Goal: Information Seeking & Learning: Learn about a topic

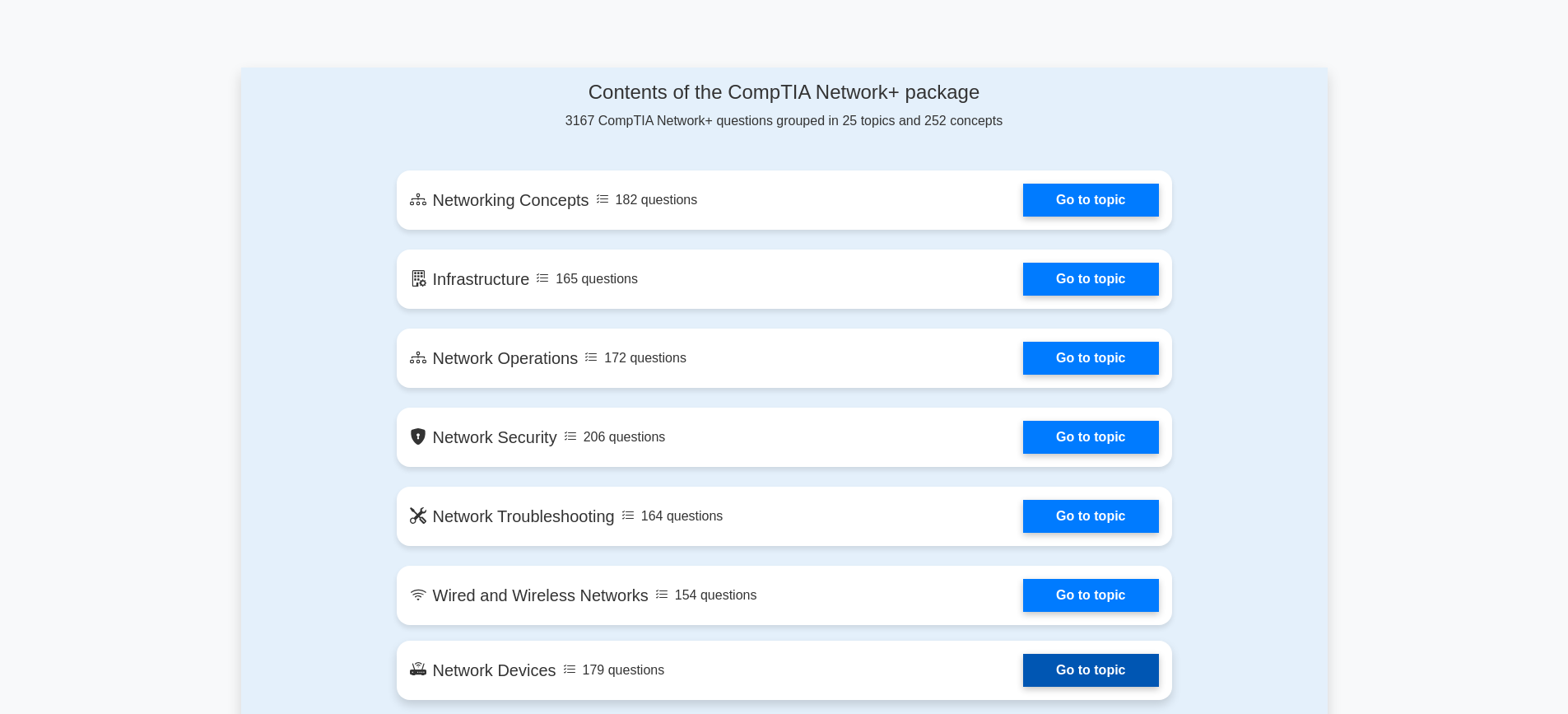
scroll to position [823, 0]
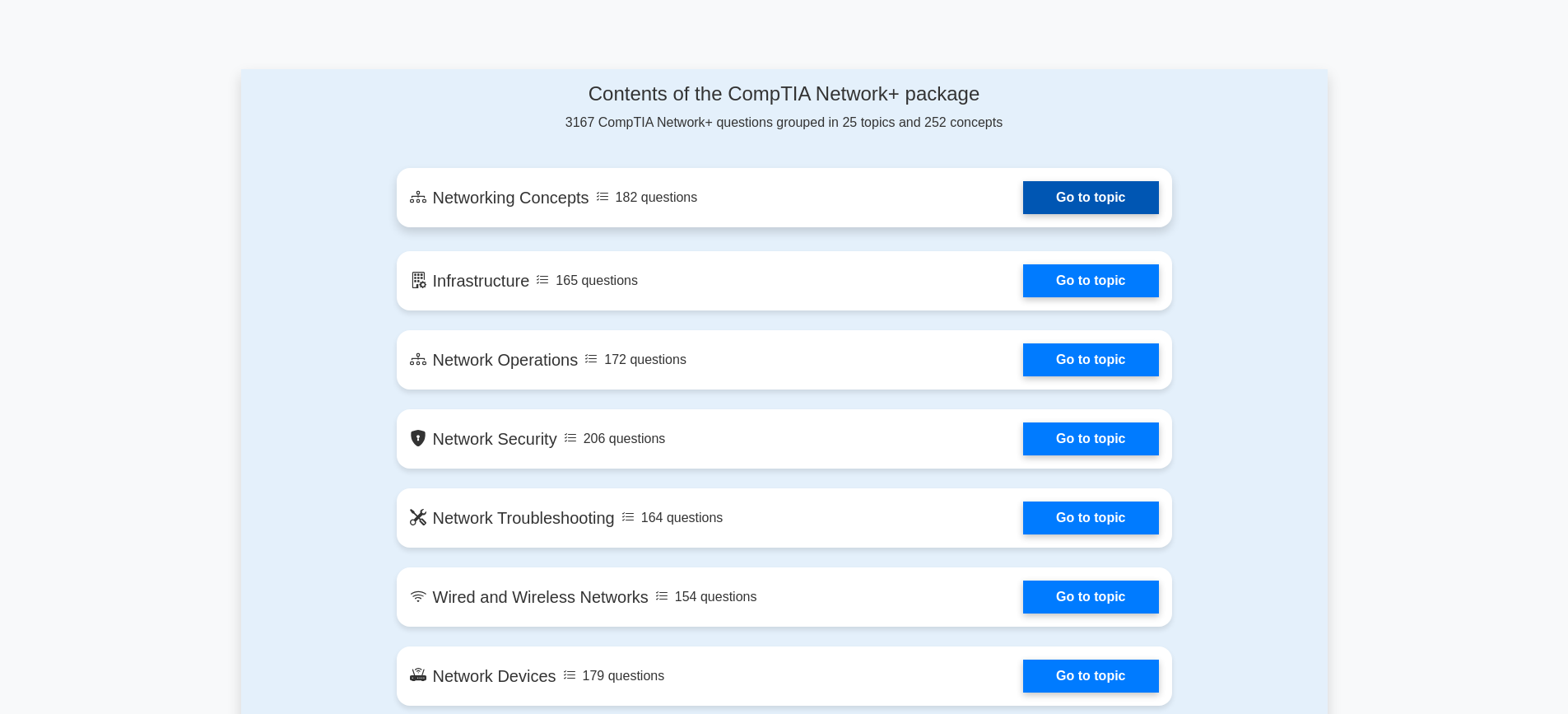
click at [1060, 193] on link "Go to topic" at bounding box center [1090, 197] width 135 height 33
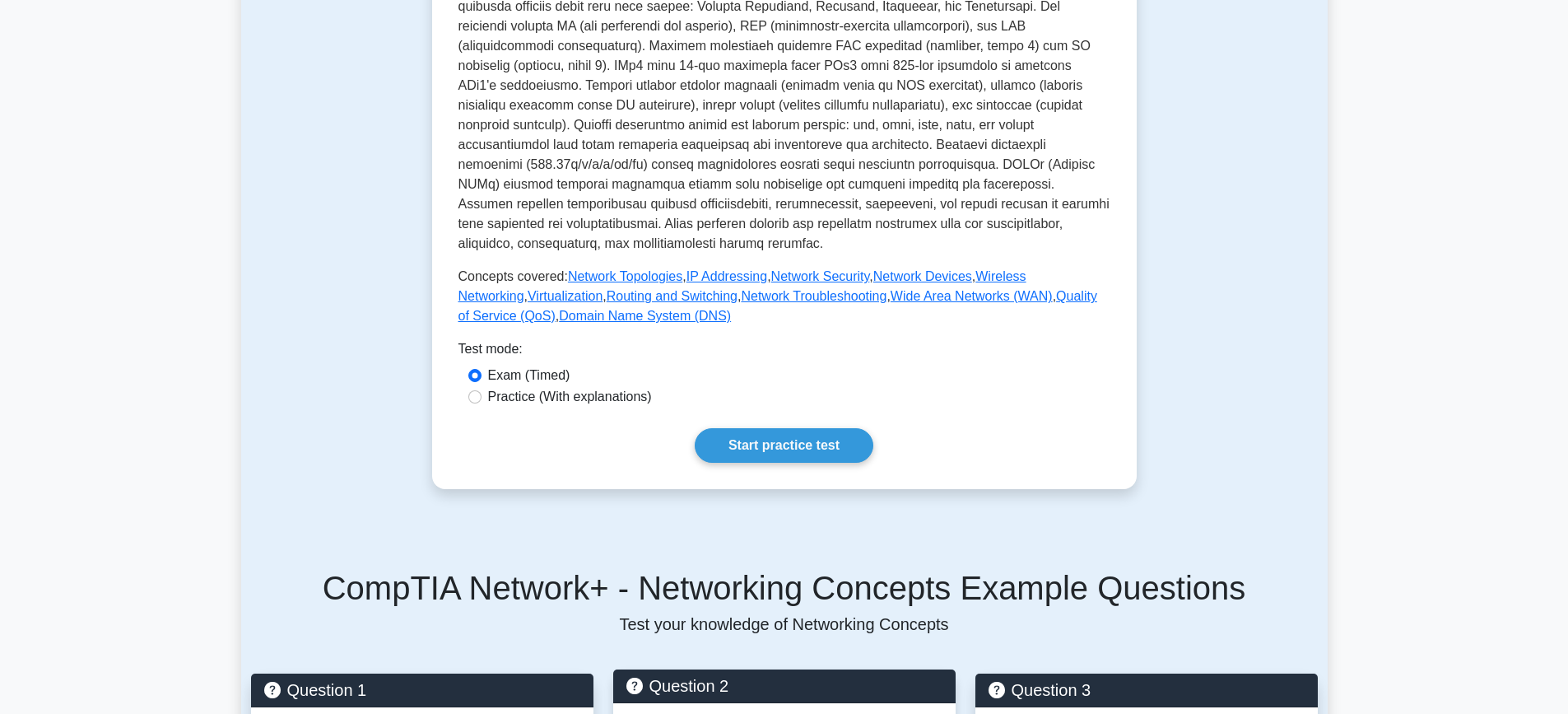
scroll to position [494, 0]
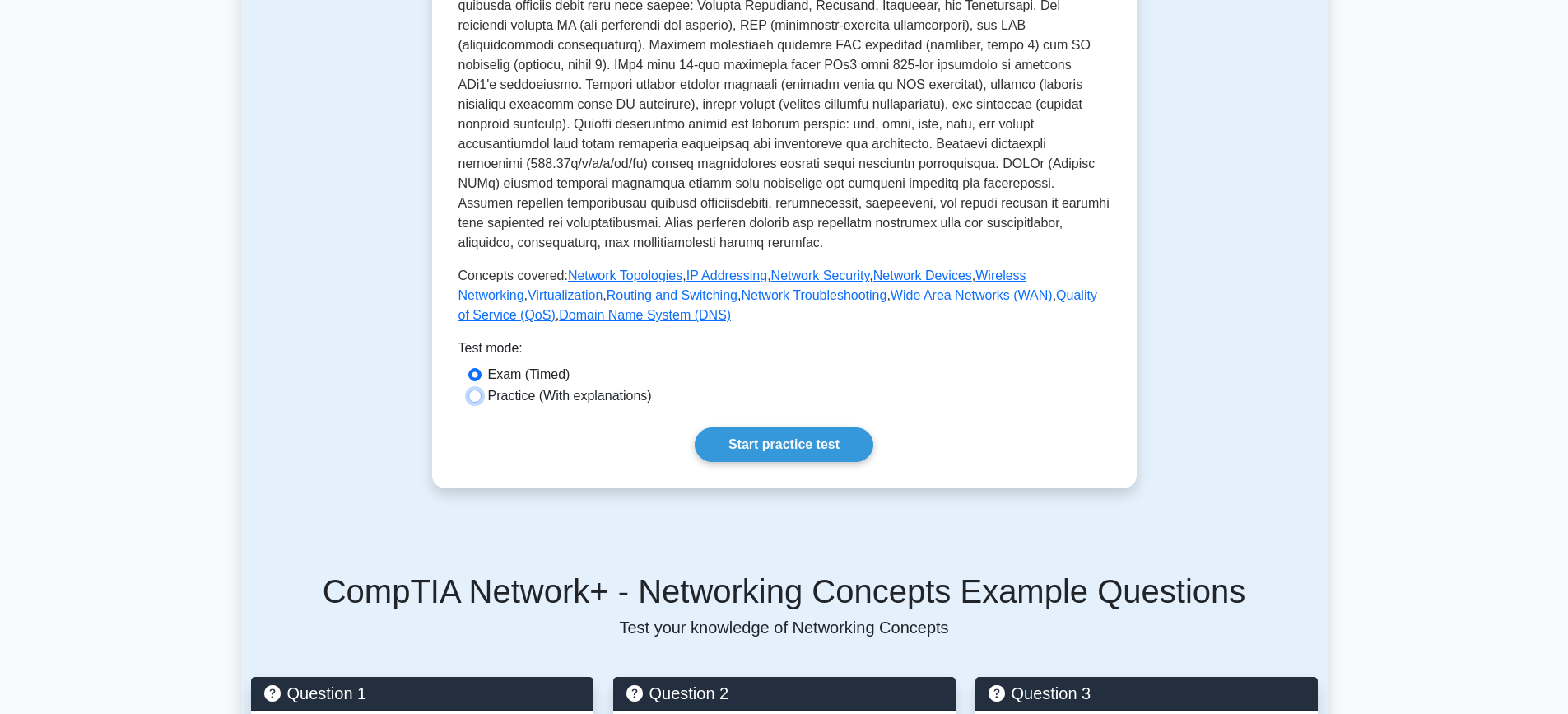
click at [475, 390] on input "Practice (With explanations)" at bounding box center [475, 396] width 13 height 13
radio input "true"
click at [734, 436] on link "Start practice test" at bounding box center [784, 444] width 178 height 34
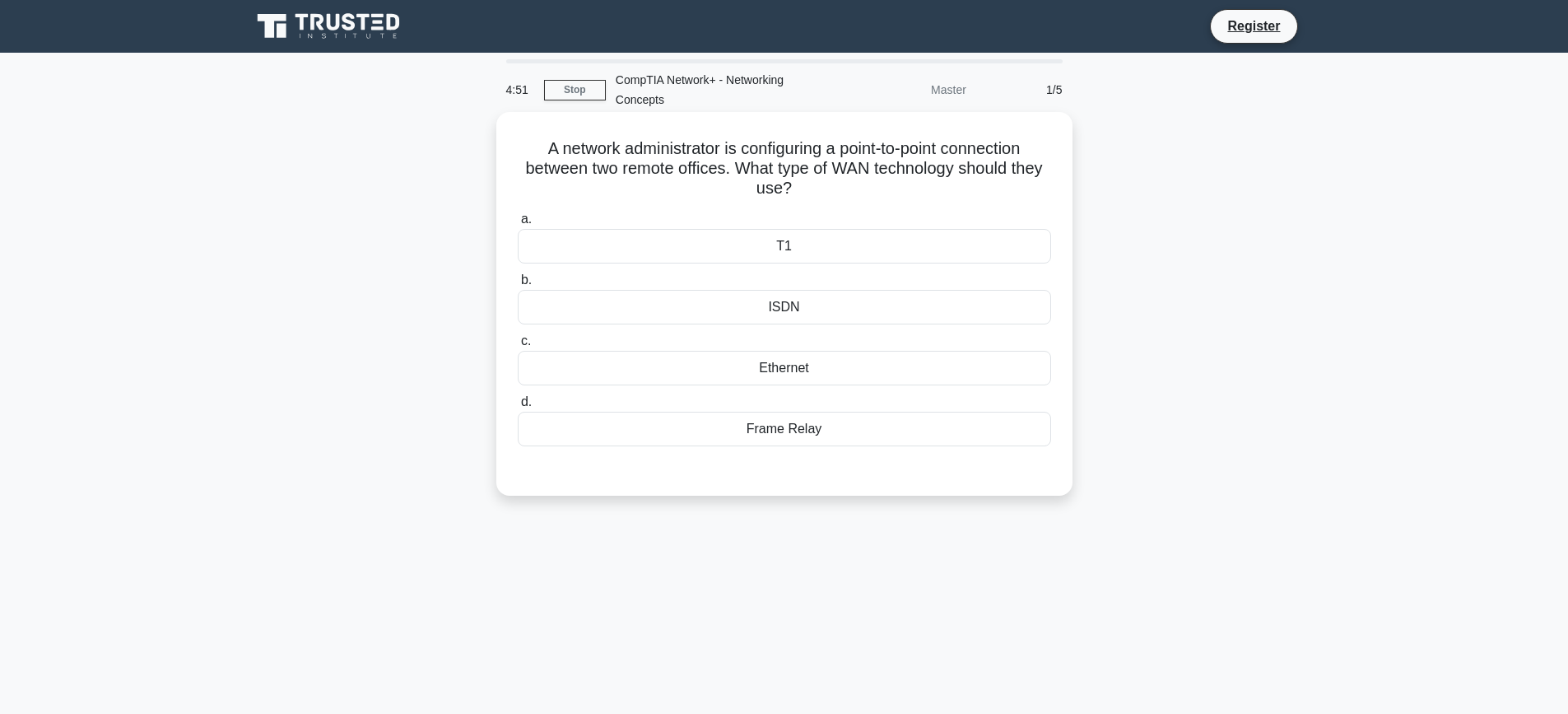
click at [786, 367] on div "Ethernet" at bounding box center [784, 368] width 534 height 34
click at [518, 347] on input "c. Ethernet" at bounding box center [518, 341] width 0 height 11
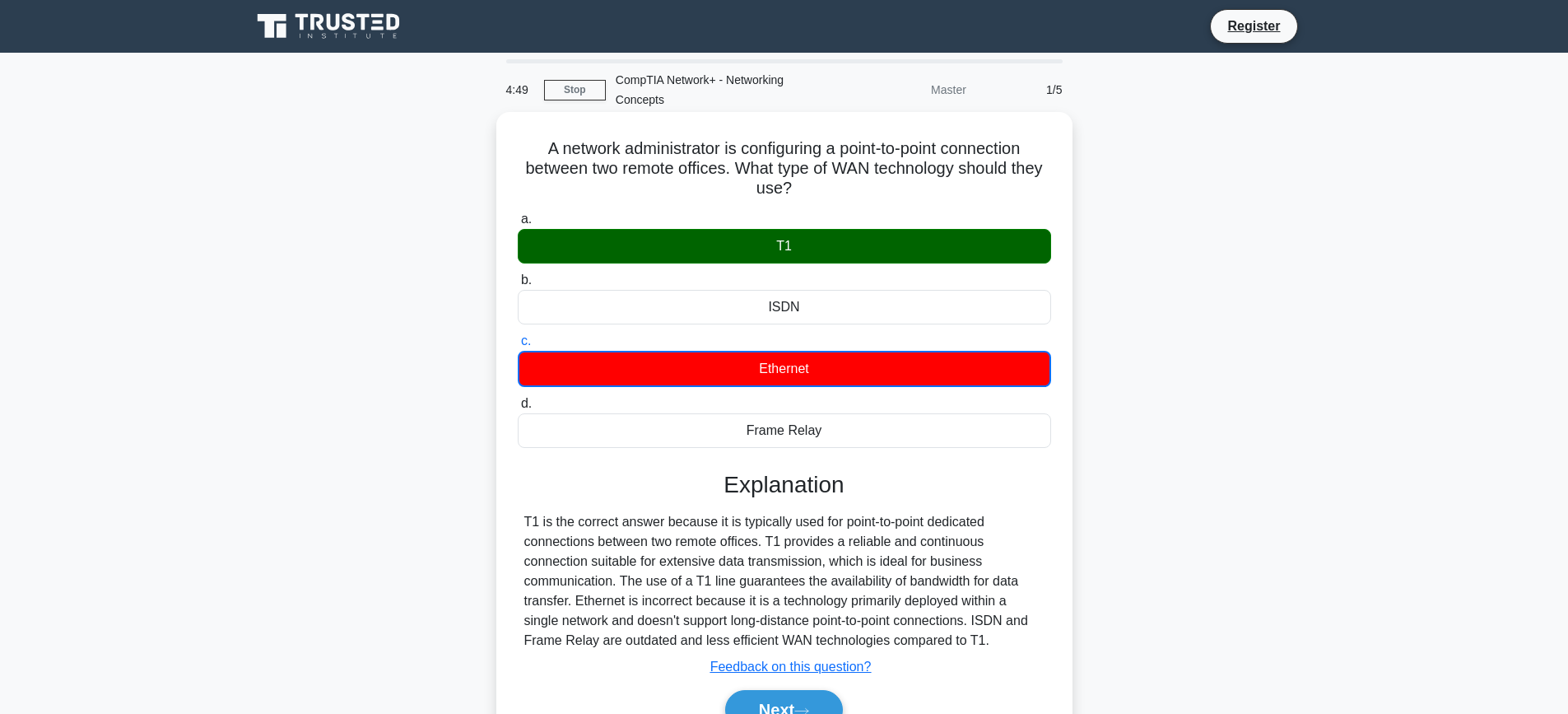
click at [792, 244] on div "T1" at bounding box center [784, 245] width 534 height 34
click at [518, 225] on input "a. T1" at bounding box center [518, 219] width 0 height 11
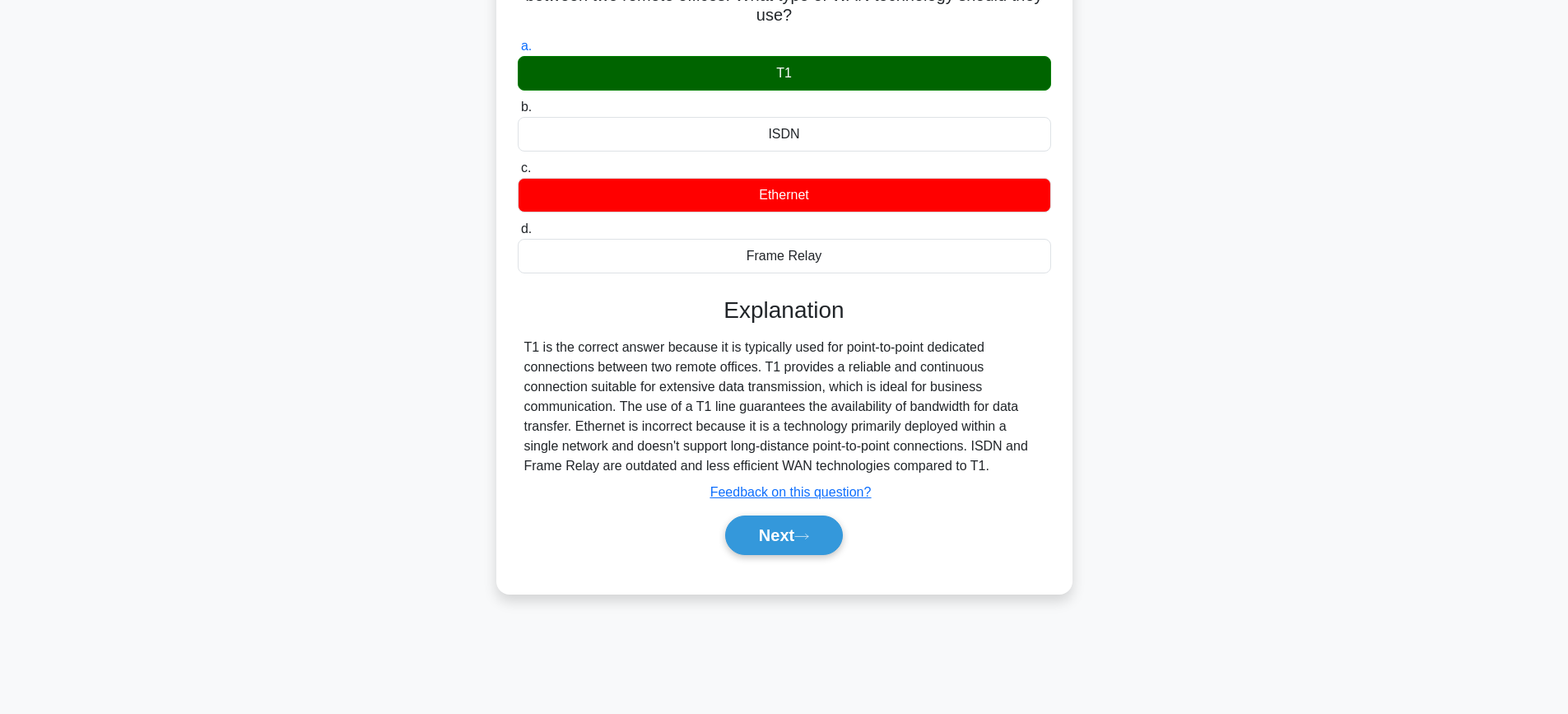
scroll to position [175, 0]
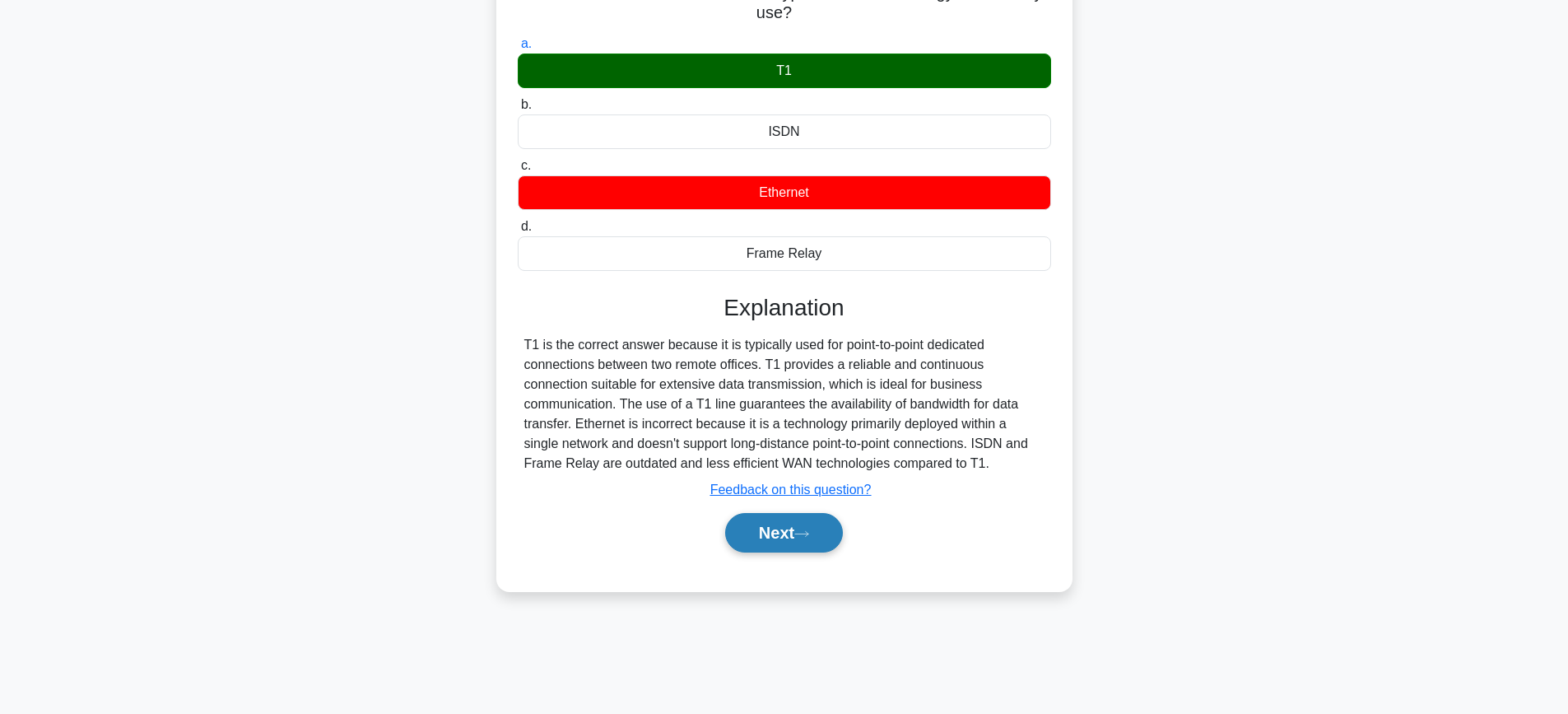
click at [804, 531] on icon at bounding box center [802, 534] width 15 height 9
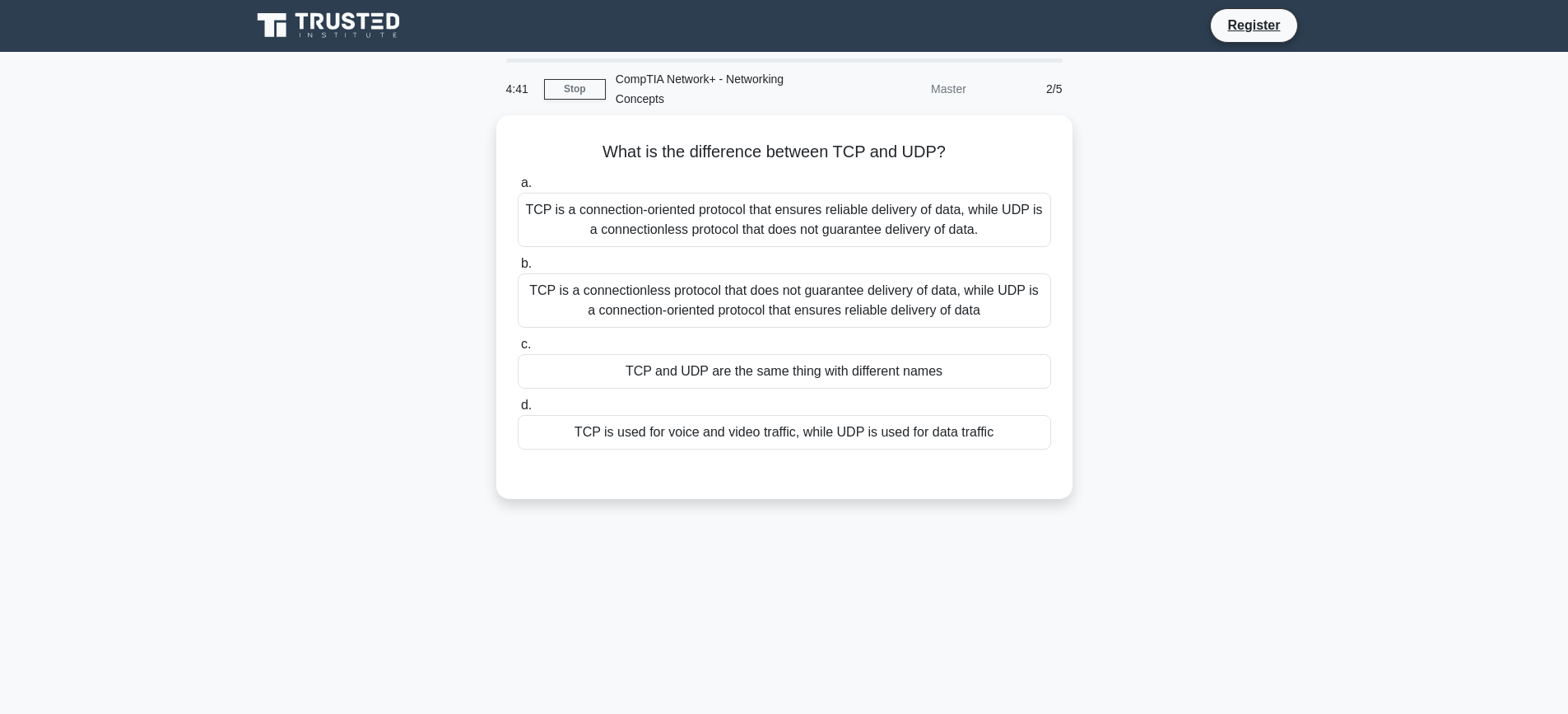
scroll to position [0, 0]
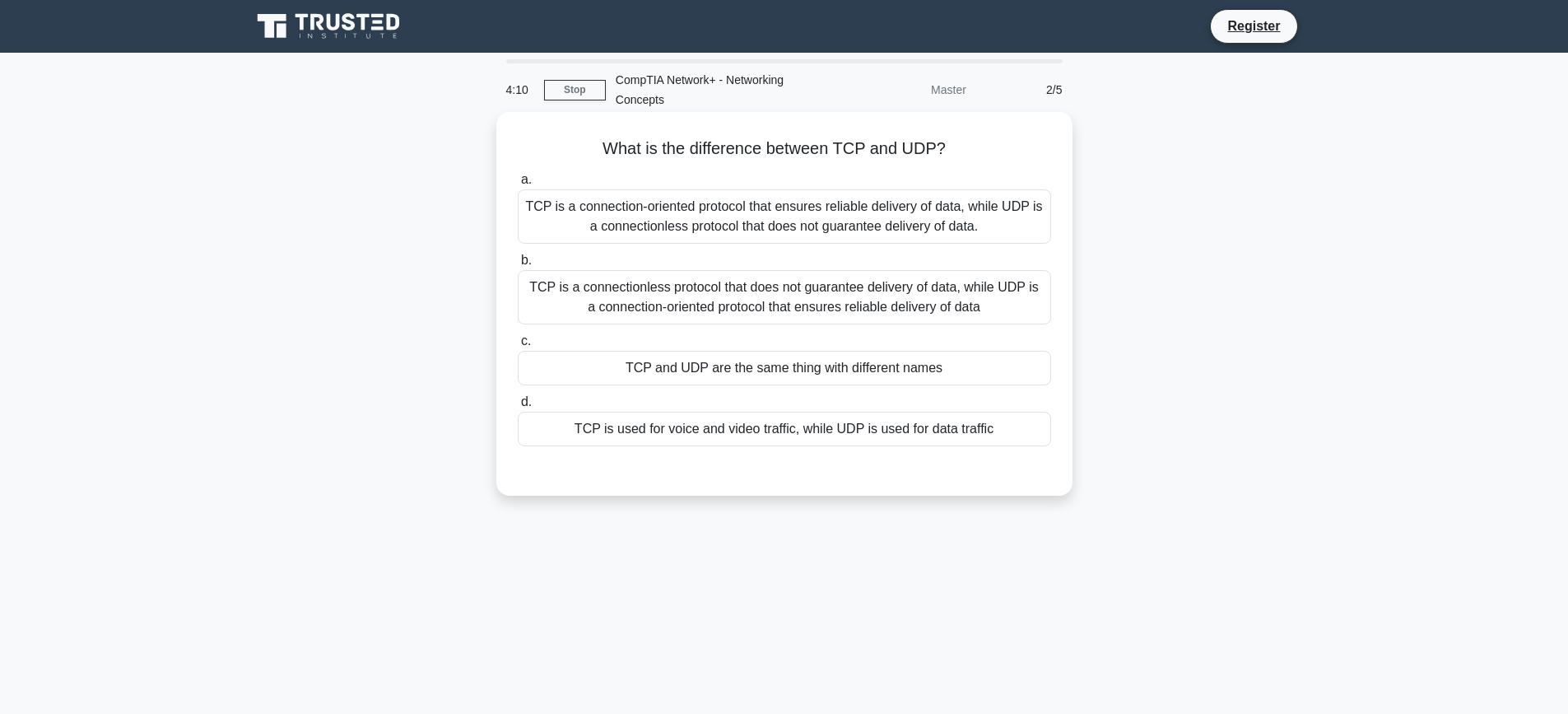
click at [794, 430] on div "TCP is used for voice and video traffic, while UDP is used for data traffic" at bounding box center [784, 429] width 534 height 34
click at [518, 408] on input "d. TCP is used for voice and video traffic, while UDP is used for data traffic" at bounding box center [518, 402] width 0 height 11
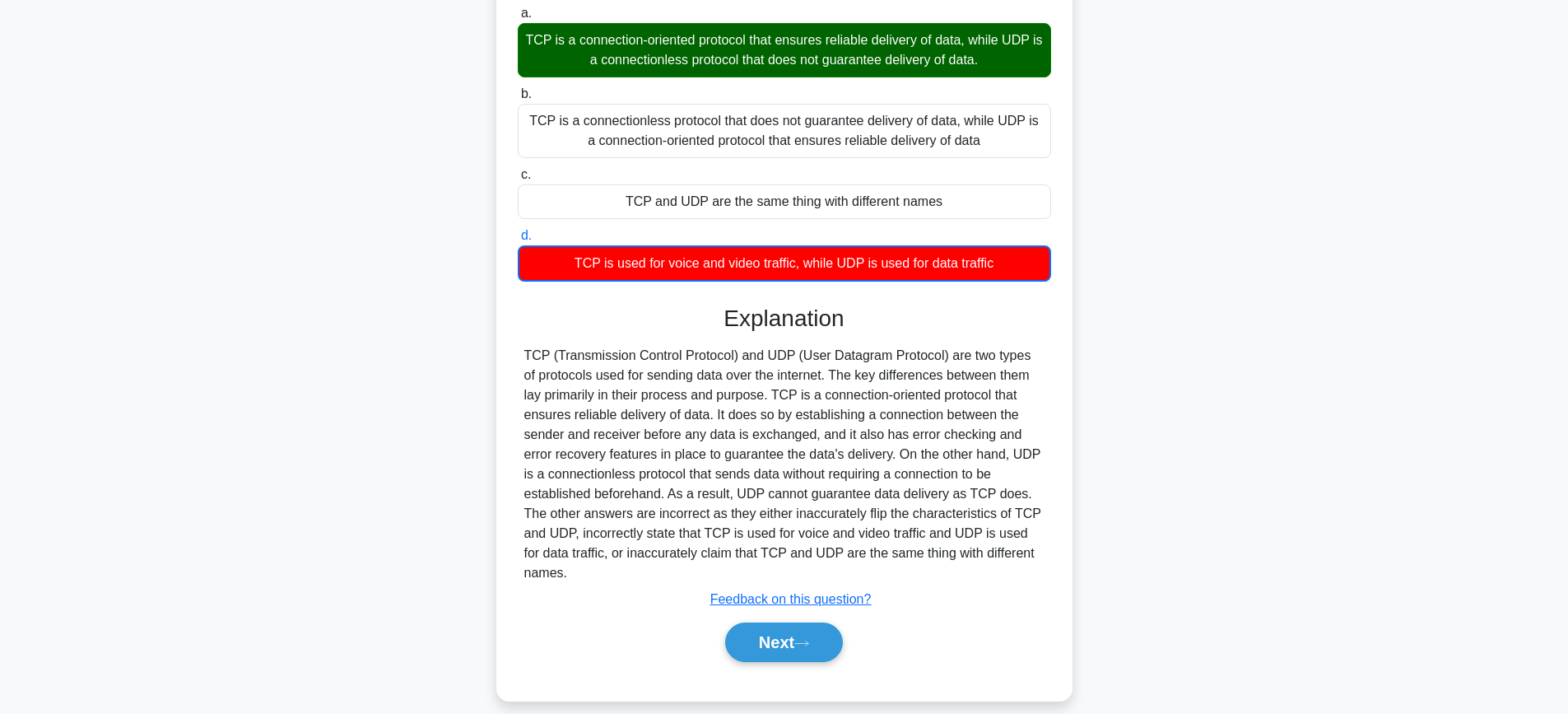
scroll to position [175, 0]
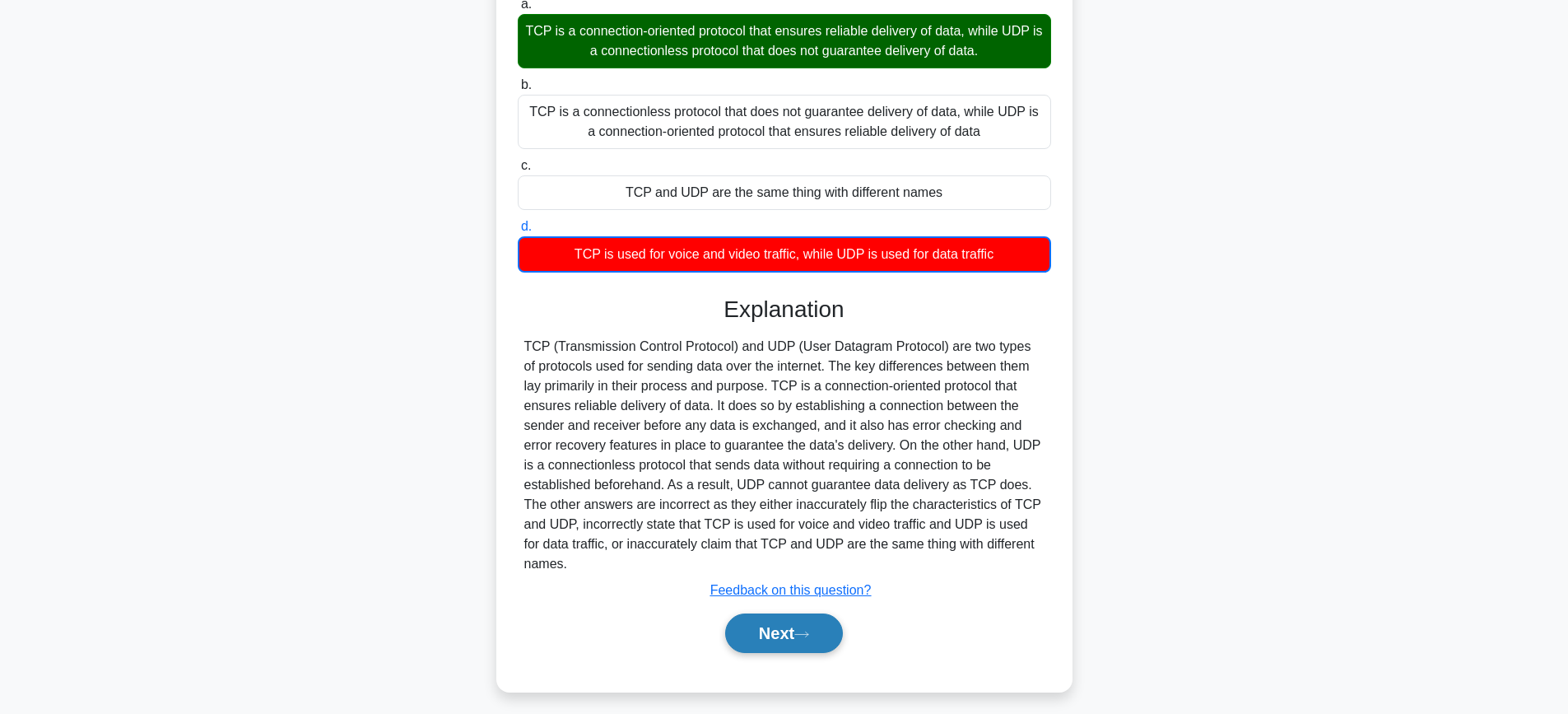
click at [774, 613] on button "Next" at bounding box center [784, 632] width 118 height 39
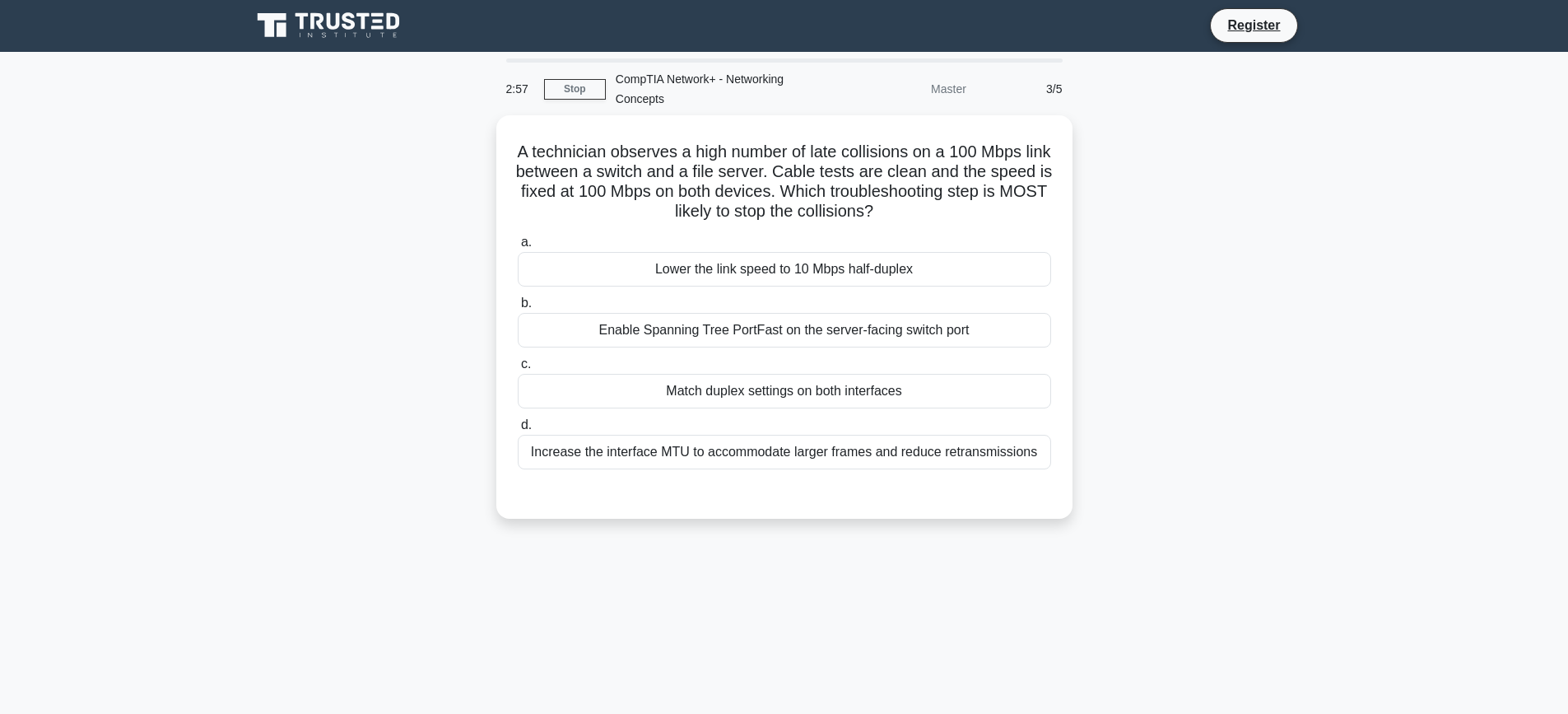
scroll to position [0, 0]
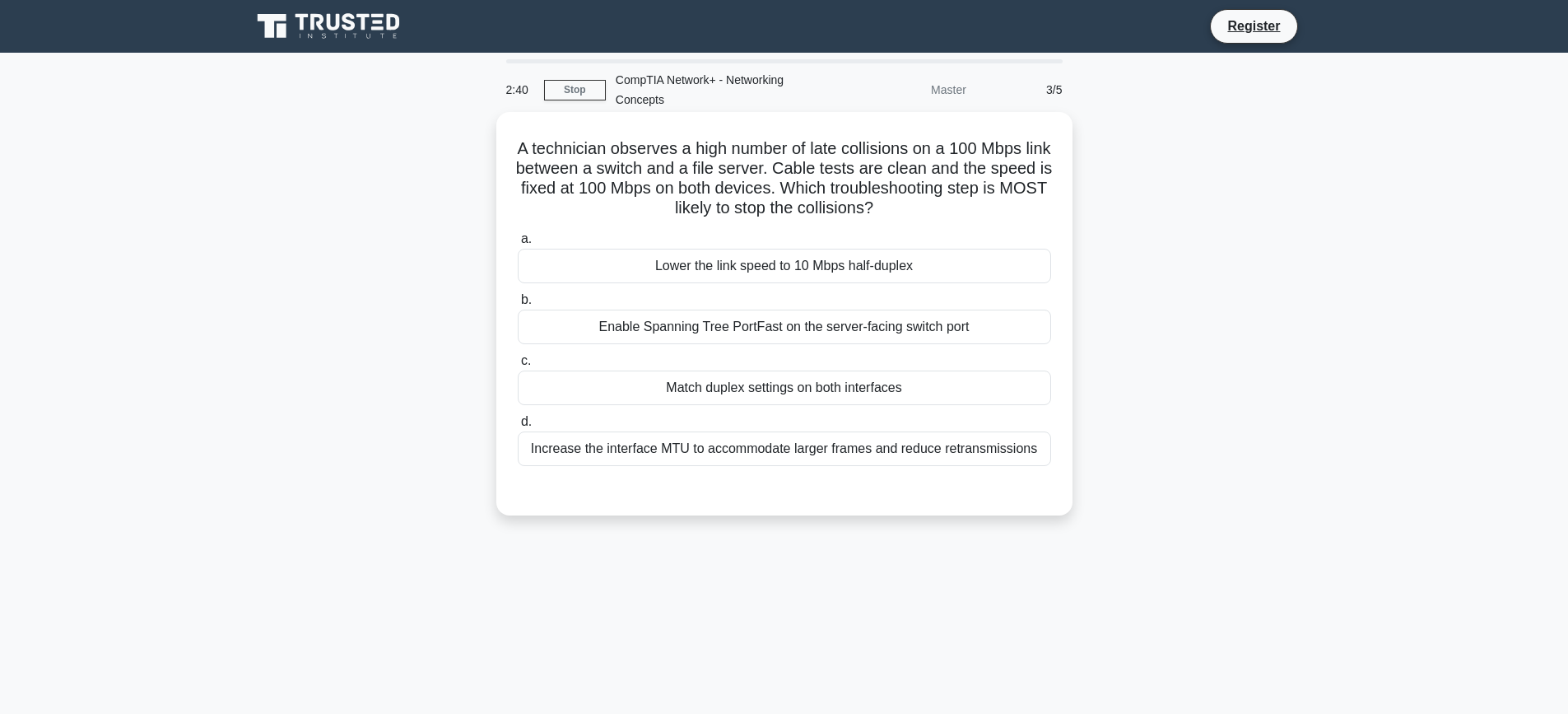
click at [754, 264] on div "Lower the link speed to 10 Mbps half-duplex" at bounding box center [784, 265] width 534 height 34
click at [518, 244] on input "a. Lower the link speed to 10 Mbps half-duplex" at bounding box center [518, 239] width 0 height 11
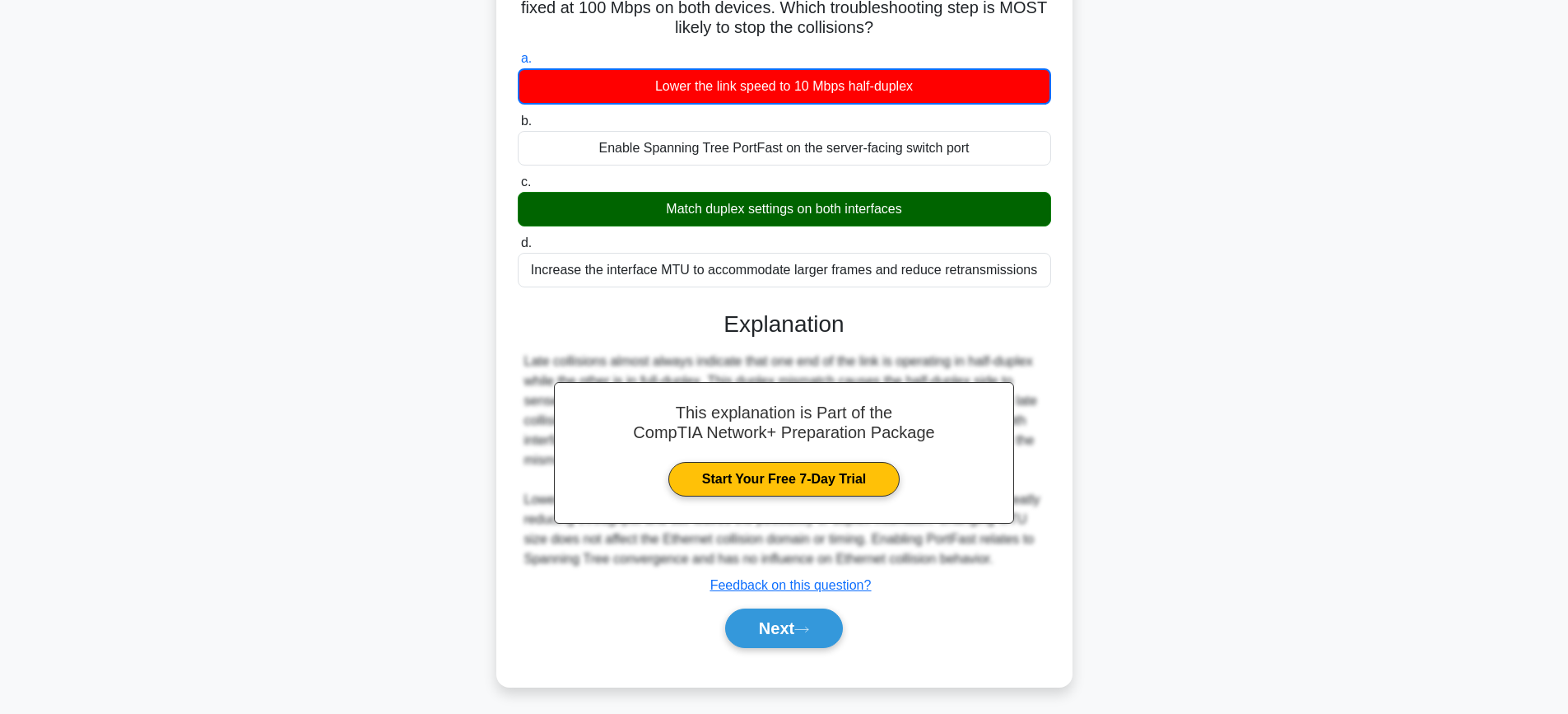
scroll to position [185, 0]
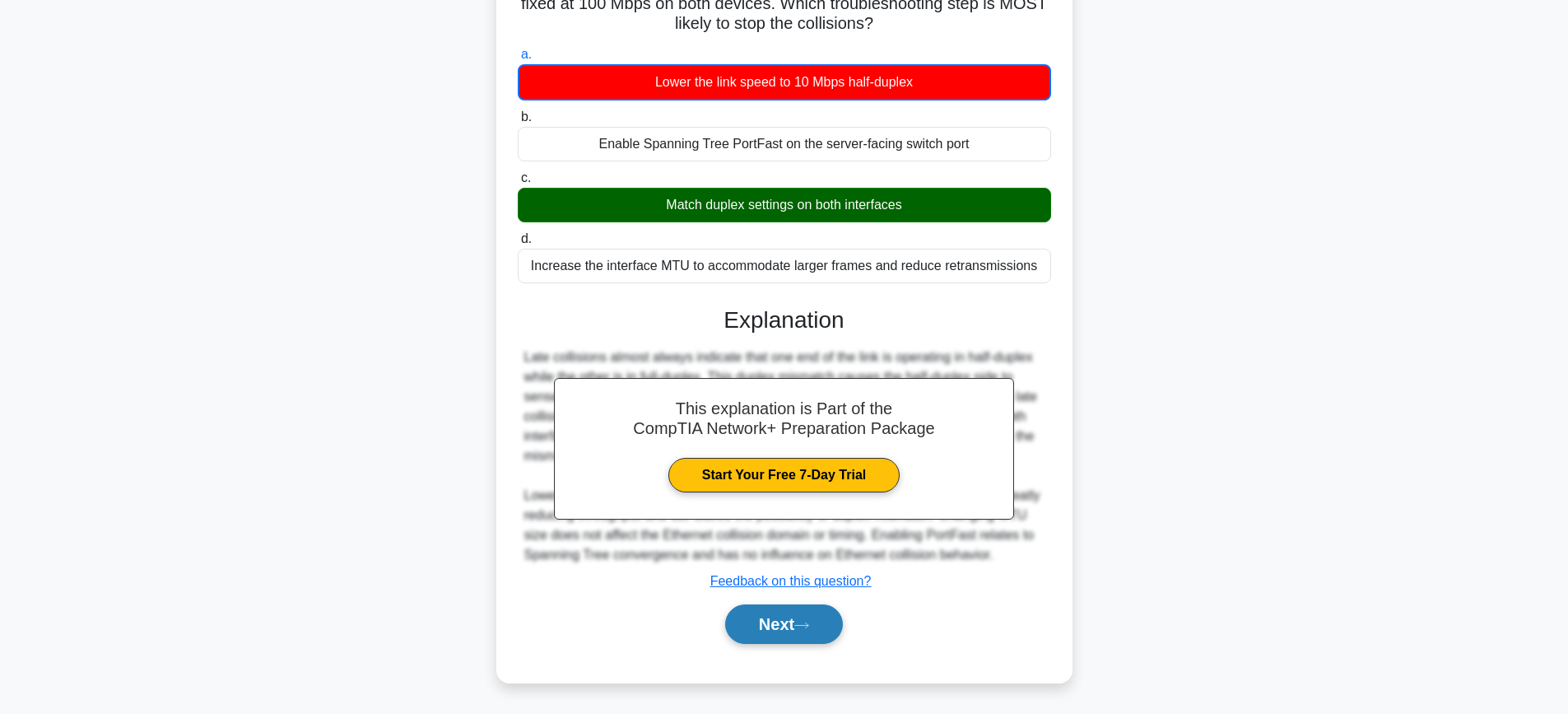
click at [822, 610] on button "Next" at bounding box center [784, 624] width 118 height 39
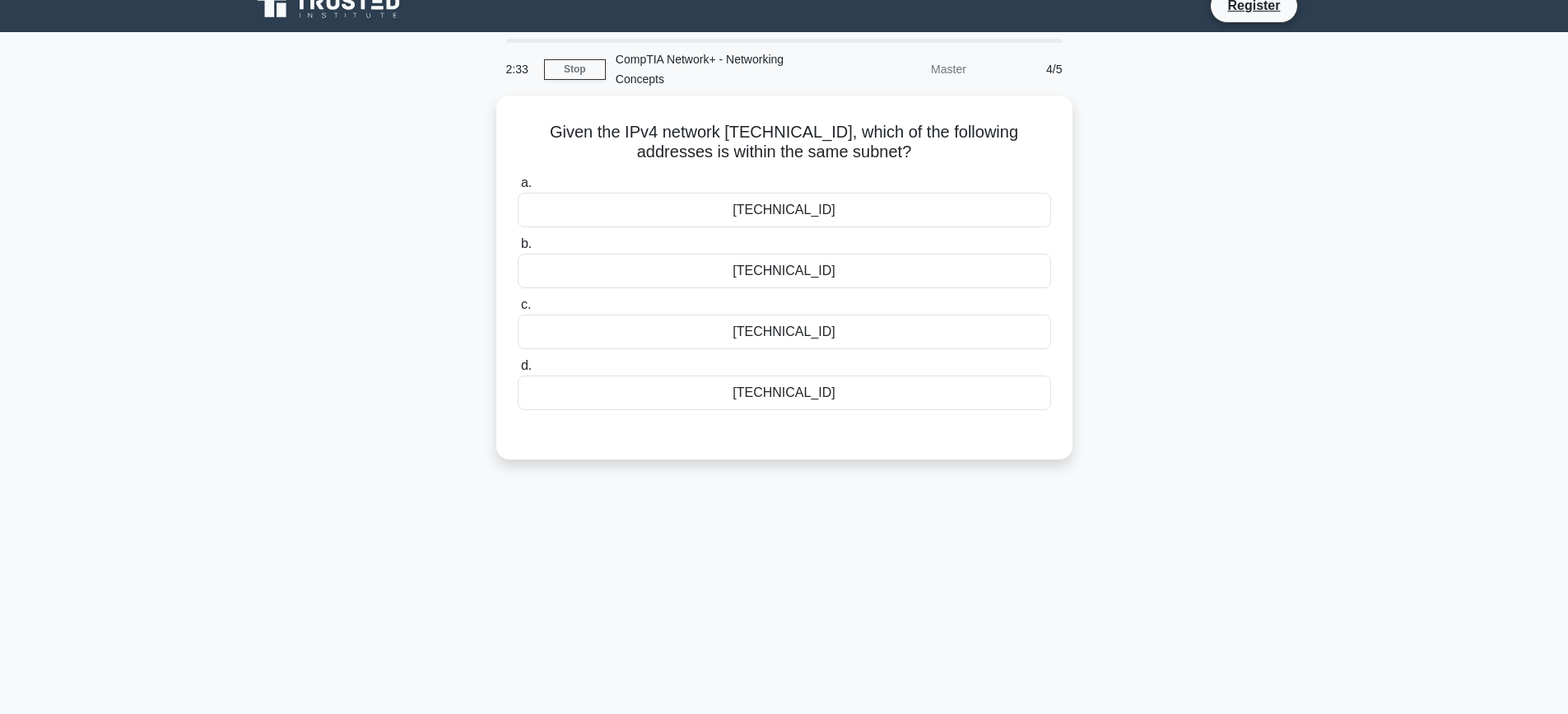
scroll to position [0, 0]
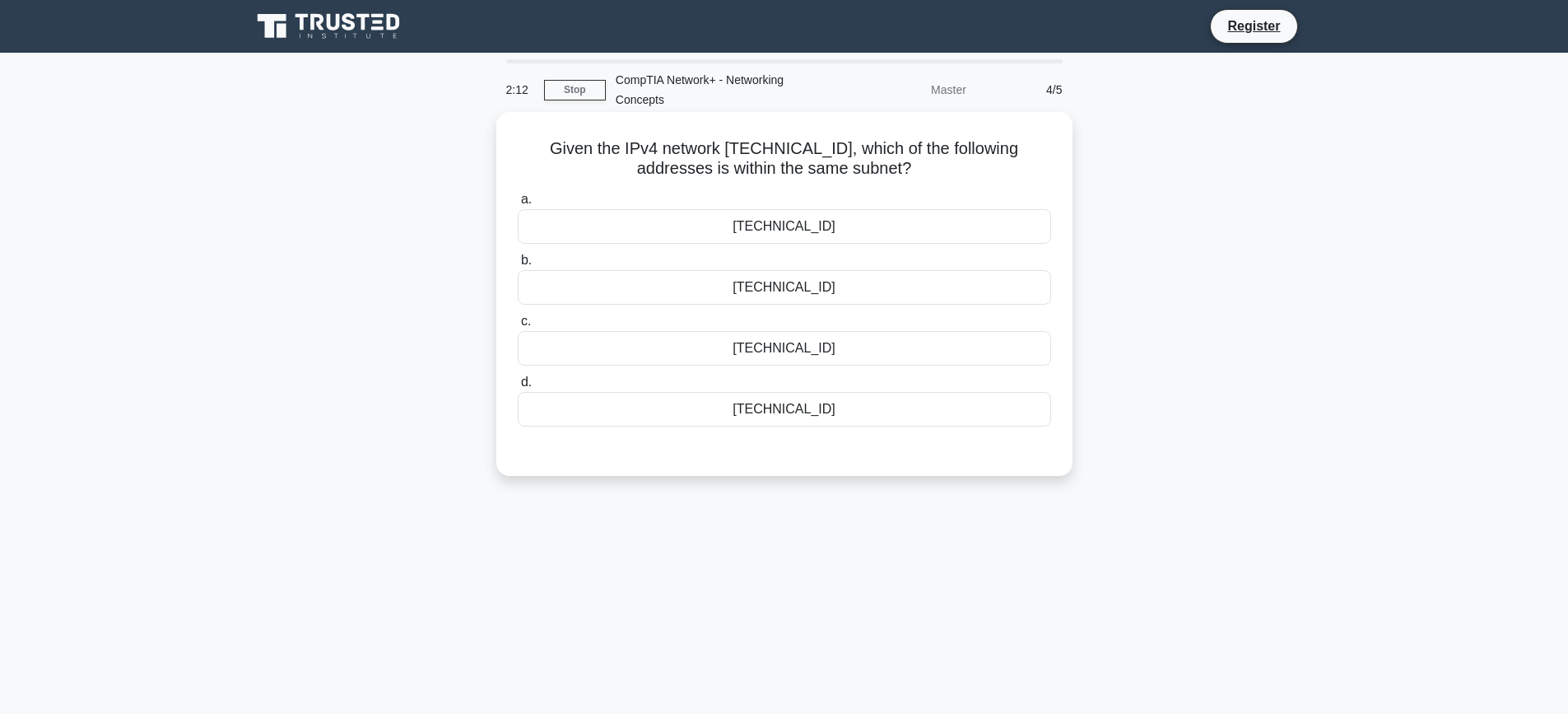
click at [779, 351] on div "10.25.127.250" at bounding box center [784, 348] width 534 height 34
click at [518, 327] on input "c. 10.25.127.250" at bounding box center [518, 321] width 0 height 11
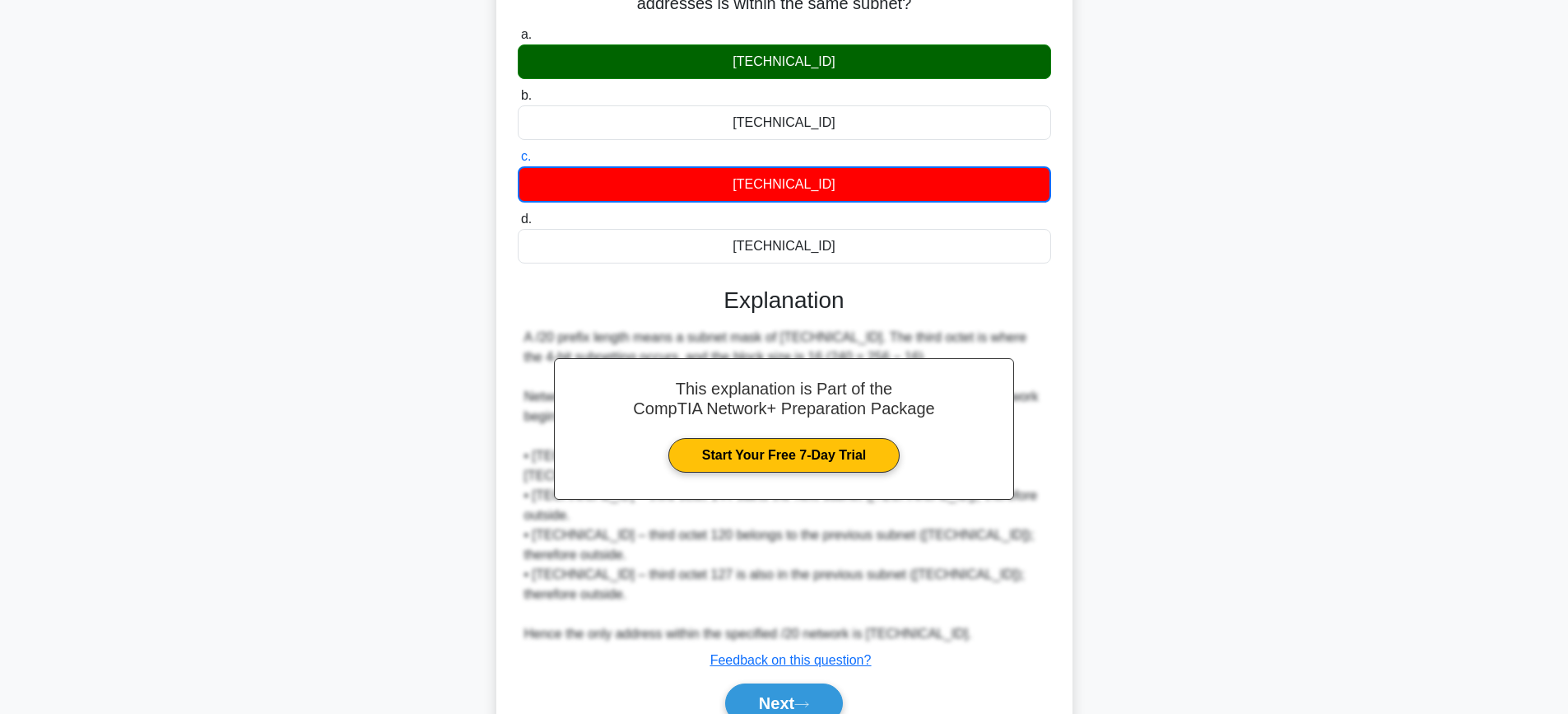
scroll to position [225, 0]
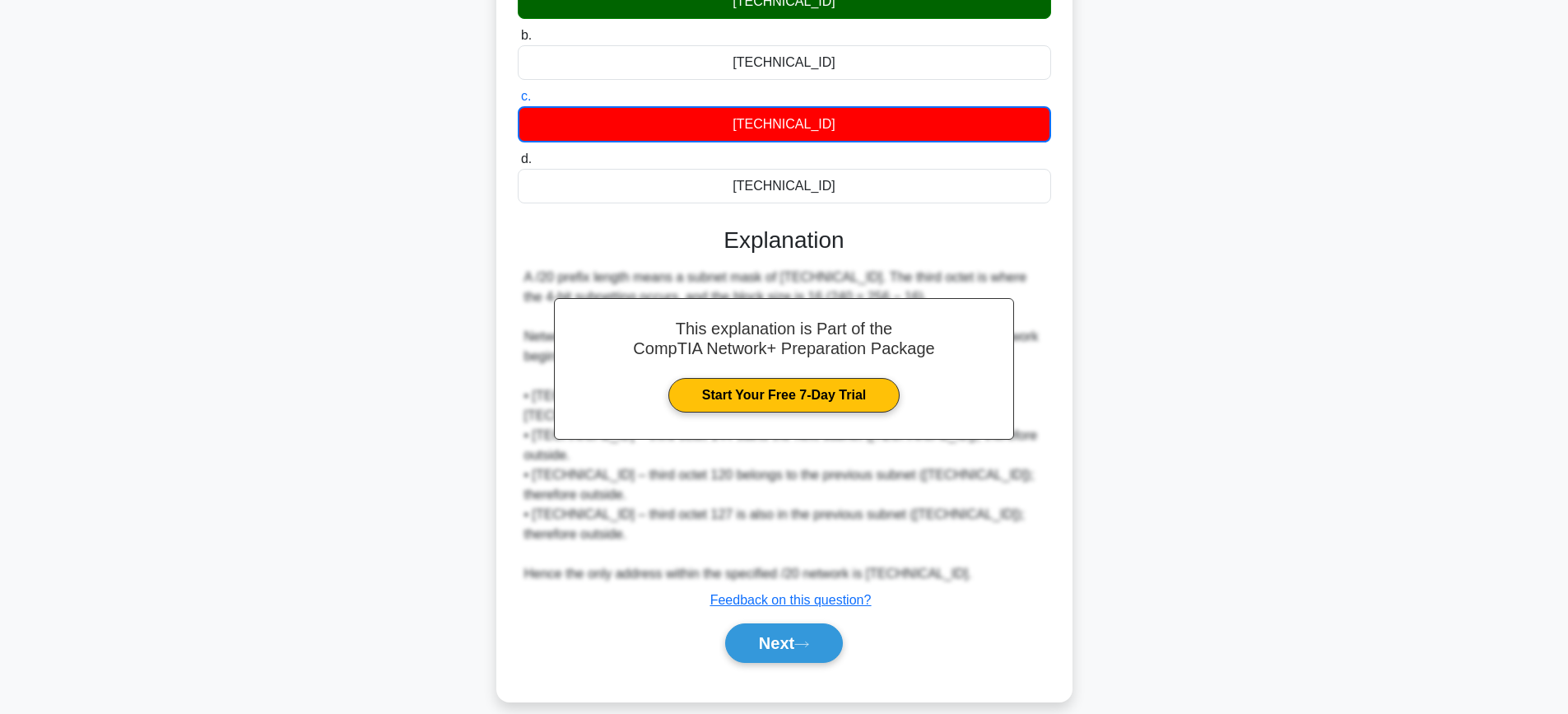
click at [808, 500] on div "A /20 prefix length means a subnet mask of 255.255.240.0. The third octet is wh…" at bounding box center [784, 425] width 520 height 316
click at [829, 399] on link "Start Your Free 7-Day Trial" at bounding box center [784, 395] width 231 height 34
click at [777, 623] on button "Next" at bounding box center [784, 642] width 118 height 39
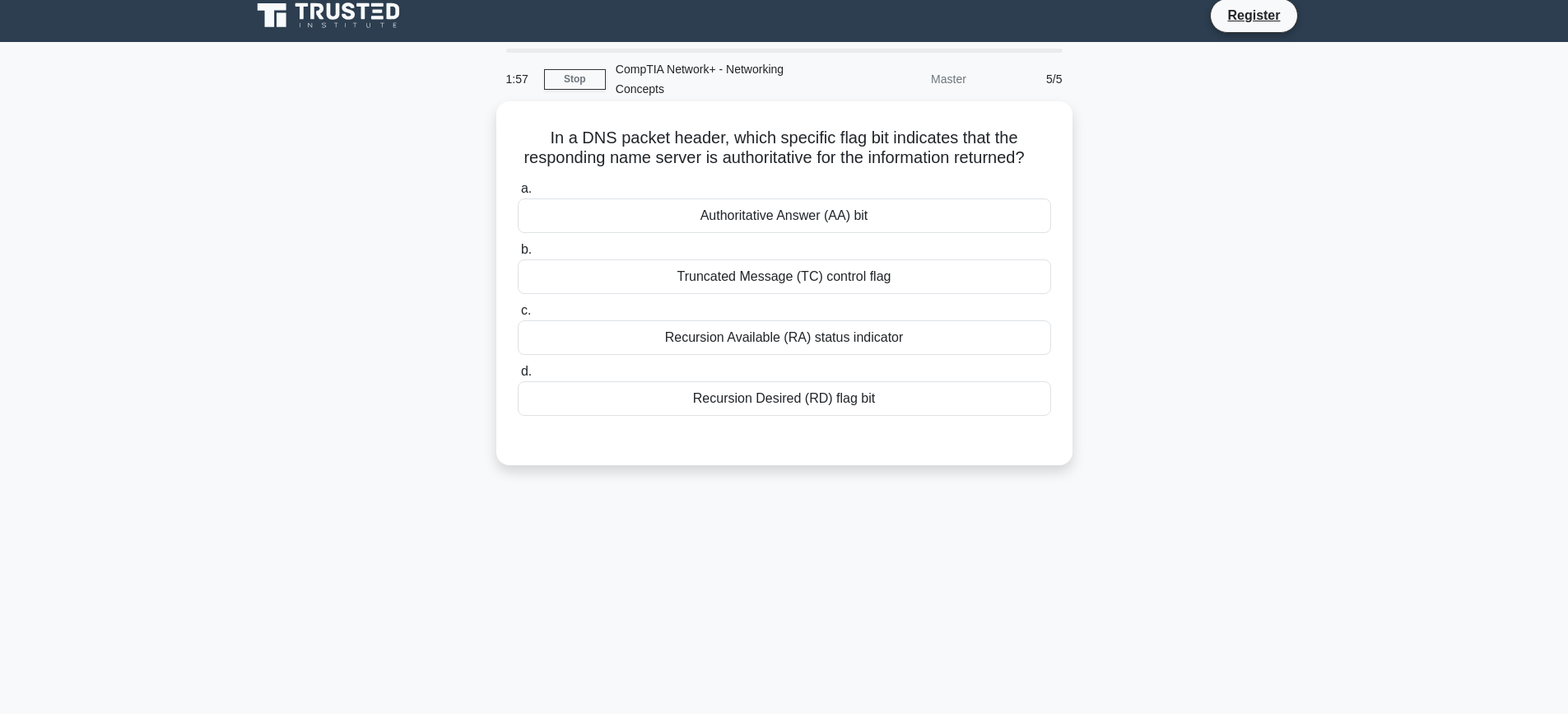
scroll to position [0, 0]
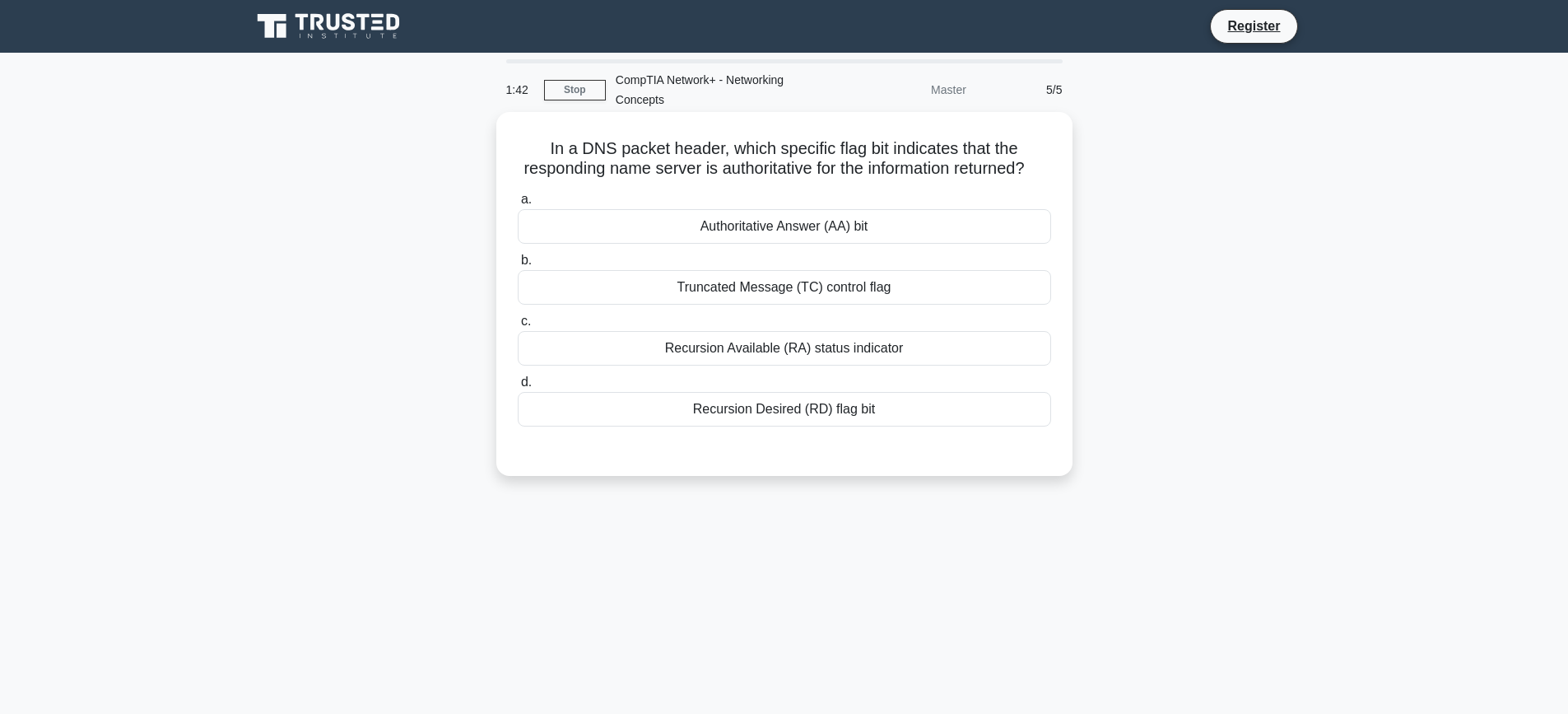
click at [864, 426] on div "Recursion Desired (RD) flag bit" at bounding box center [784, 409] width 534 height 34
click at [518, 388] on input "d. Recursion Desired (RD) flag bit" at bounding box center [518, 382] width 0 height 11
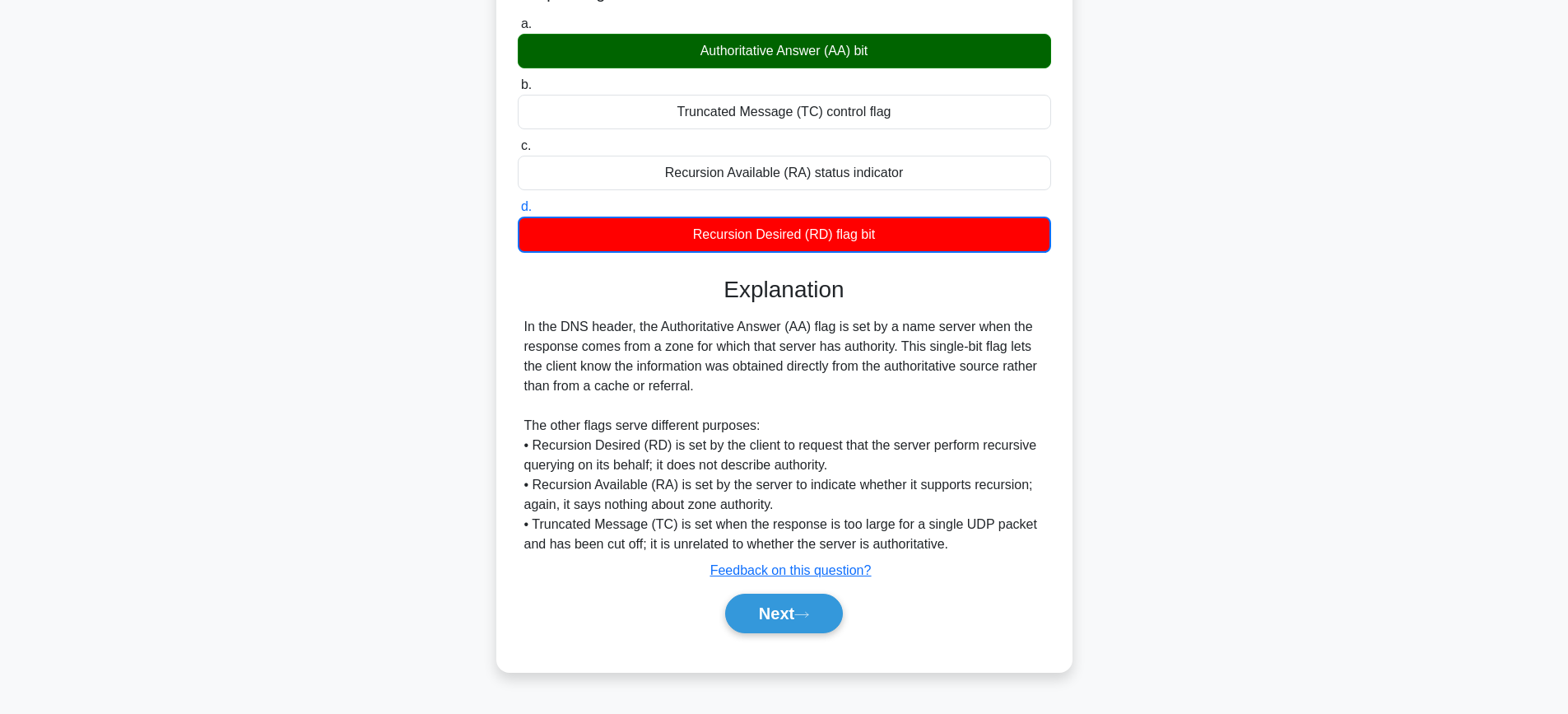
scroll to position [185, 0]
click at [804, 616] on button "Next" at bounding box center [784, 613] width 118 height 39
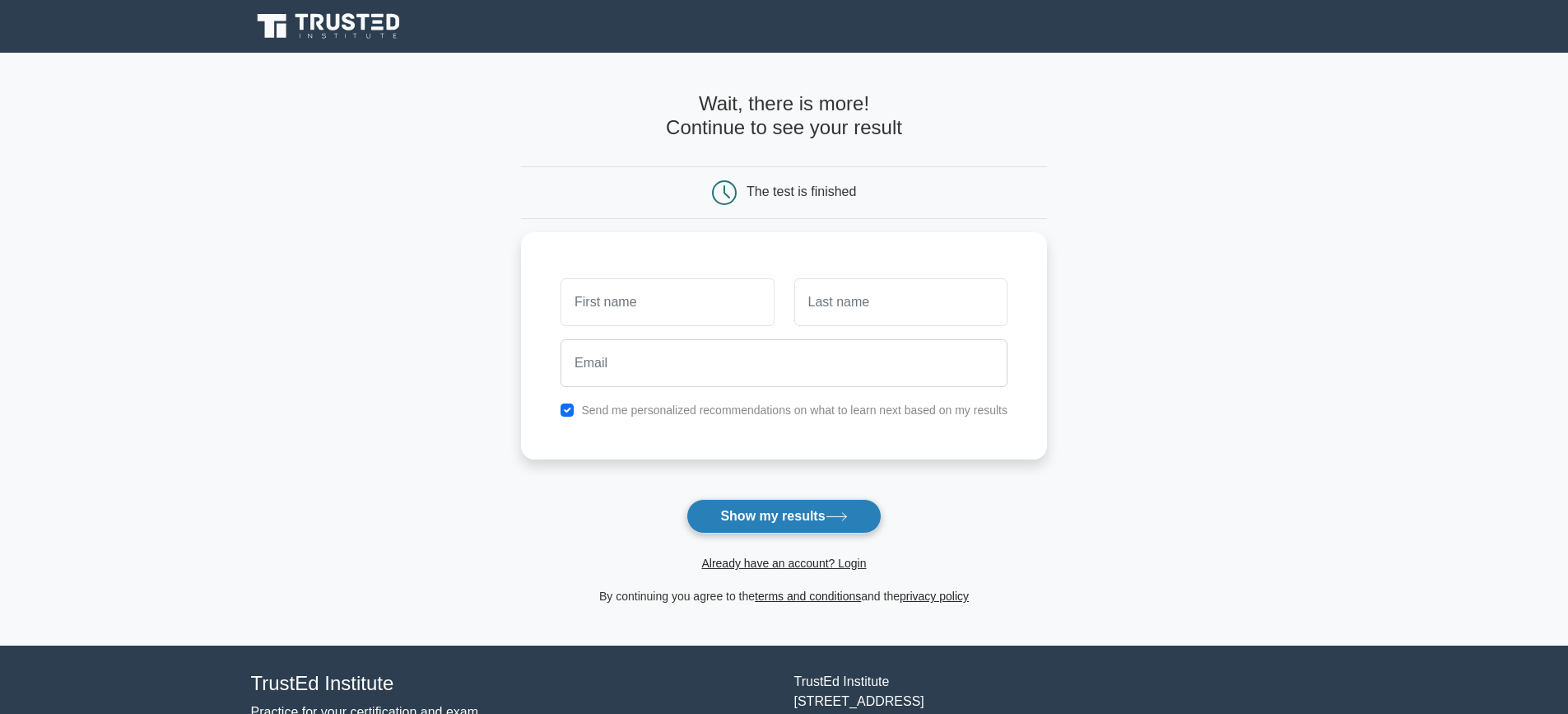
click at [842, 510] on button "Show my results" at bounding box center [783, 515] width 194 height 34
